Goal: Task Accomplishment & Management: Manage account settings

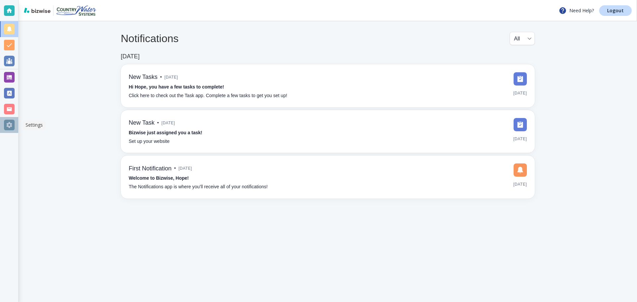
click at [9, 125] on div at bounding box center [9, 125] width 11 height 11
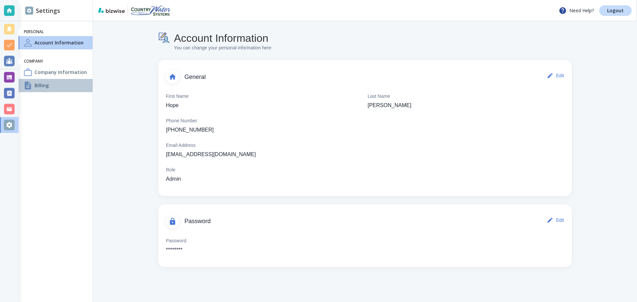
click at [33, 84] on div "Billing" at bounding box center [56, 85] width 74 height 13
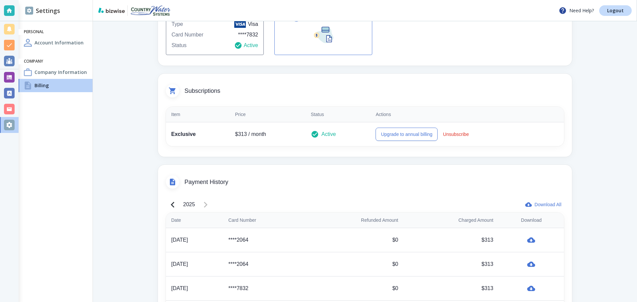
scroll to position [259, 0]
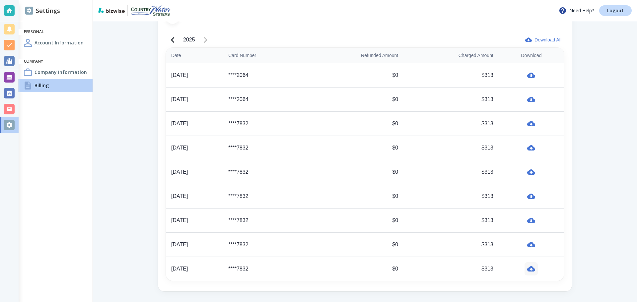
click at [529, 268] on icon "button" at bounding box center [531, 268] width 8 height 5
